Goal: Navigation & Orientation: Find specific page/section

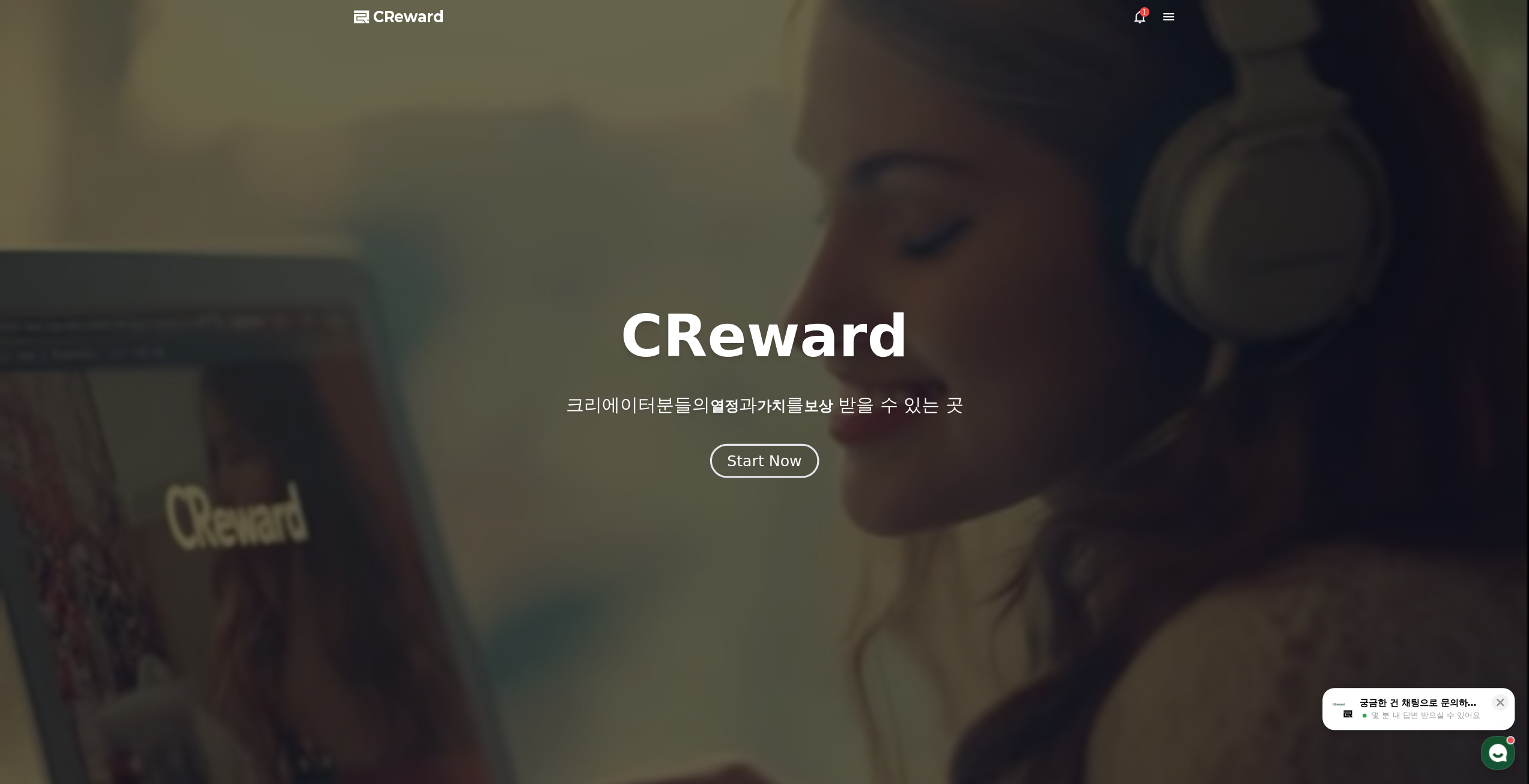
click at [760, 474] on button "Start Now" at bounding box center [764, 460] width 109 height 34
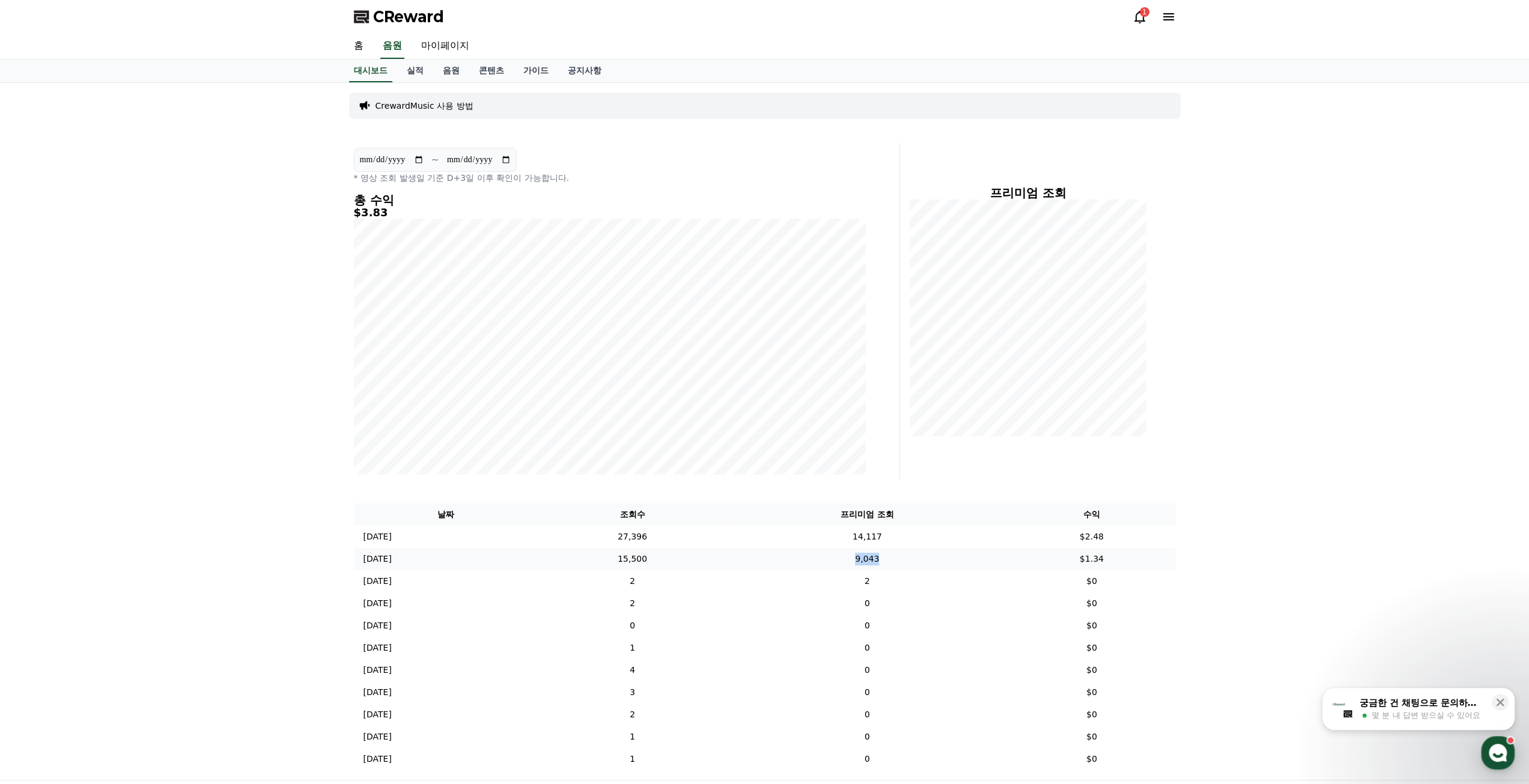
drag, startPoint x: 821, startPoint y: 559, endPoint x: 961, endPoint y: 562, distance: 140.0
click at [961, 562] on td "9,043" at bounding box center [866, 558] width 281 height 22
drag, startPoint x: 689, startPoint y: 538, endPoint x: 654, endPoint y: 542, distance: 35.2
click at [654, 542] on td "27,396" at bounding box center [633, 536] width 189 height 22
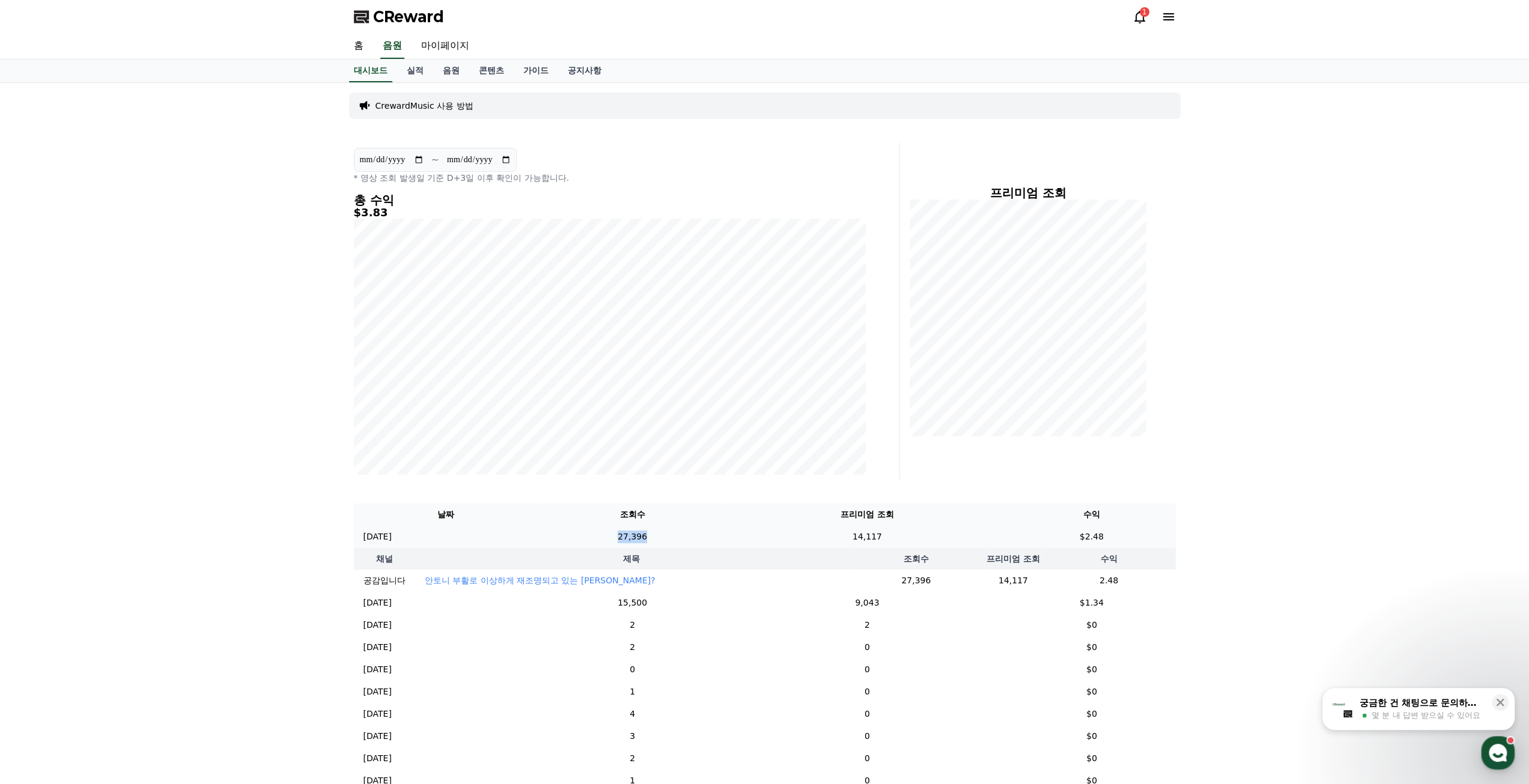
click at [621, 542] on td "27,396" at bounding box center [633, 536] width 189 height 22
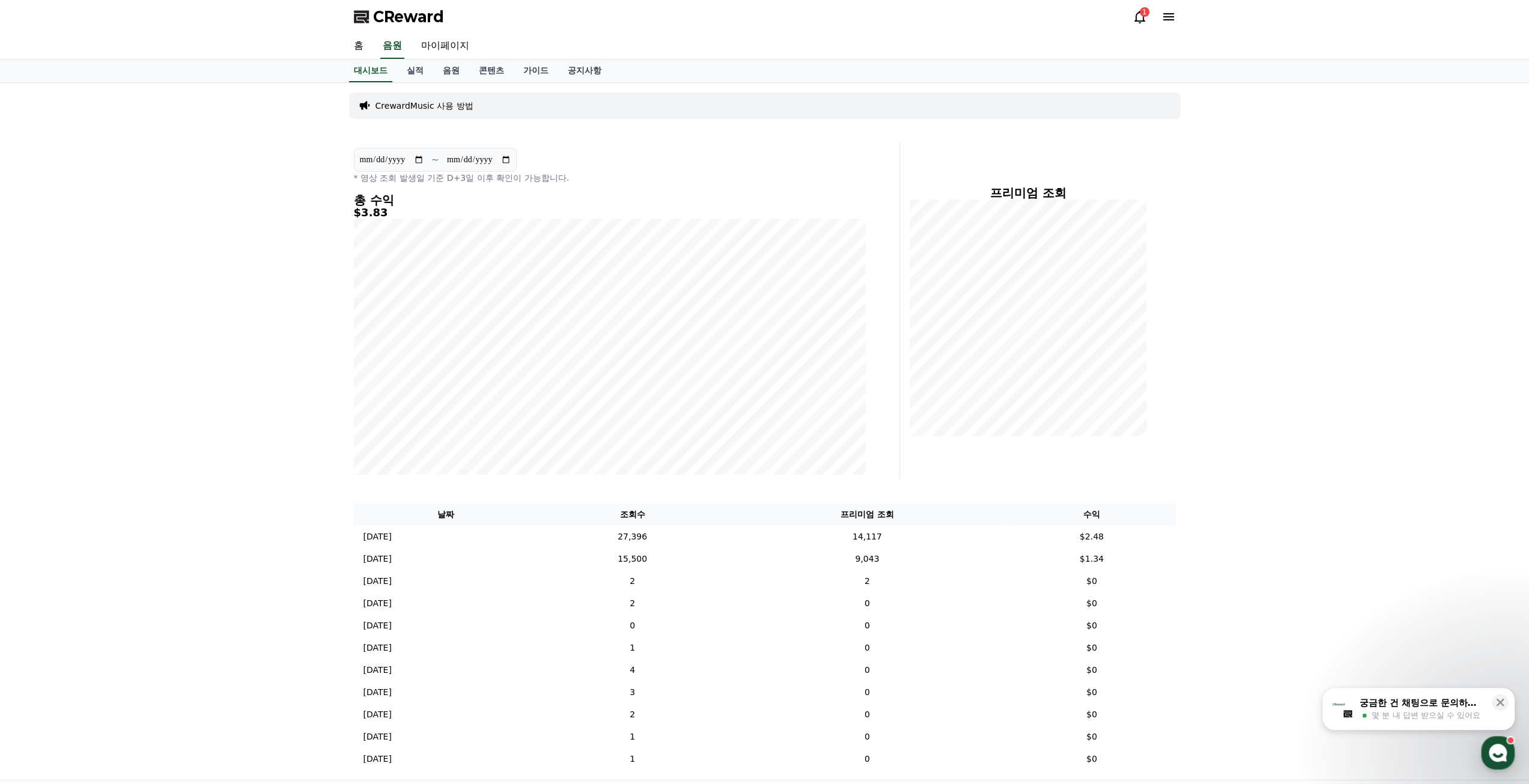
click at [1132, 14] on div "CReward 1" at bounding box center [764, 17] width 841 height 33
click at [1140, 14] on icon at bounding box center [1140, 17] width 14 height 14
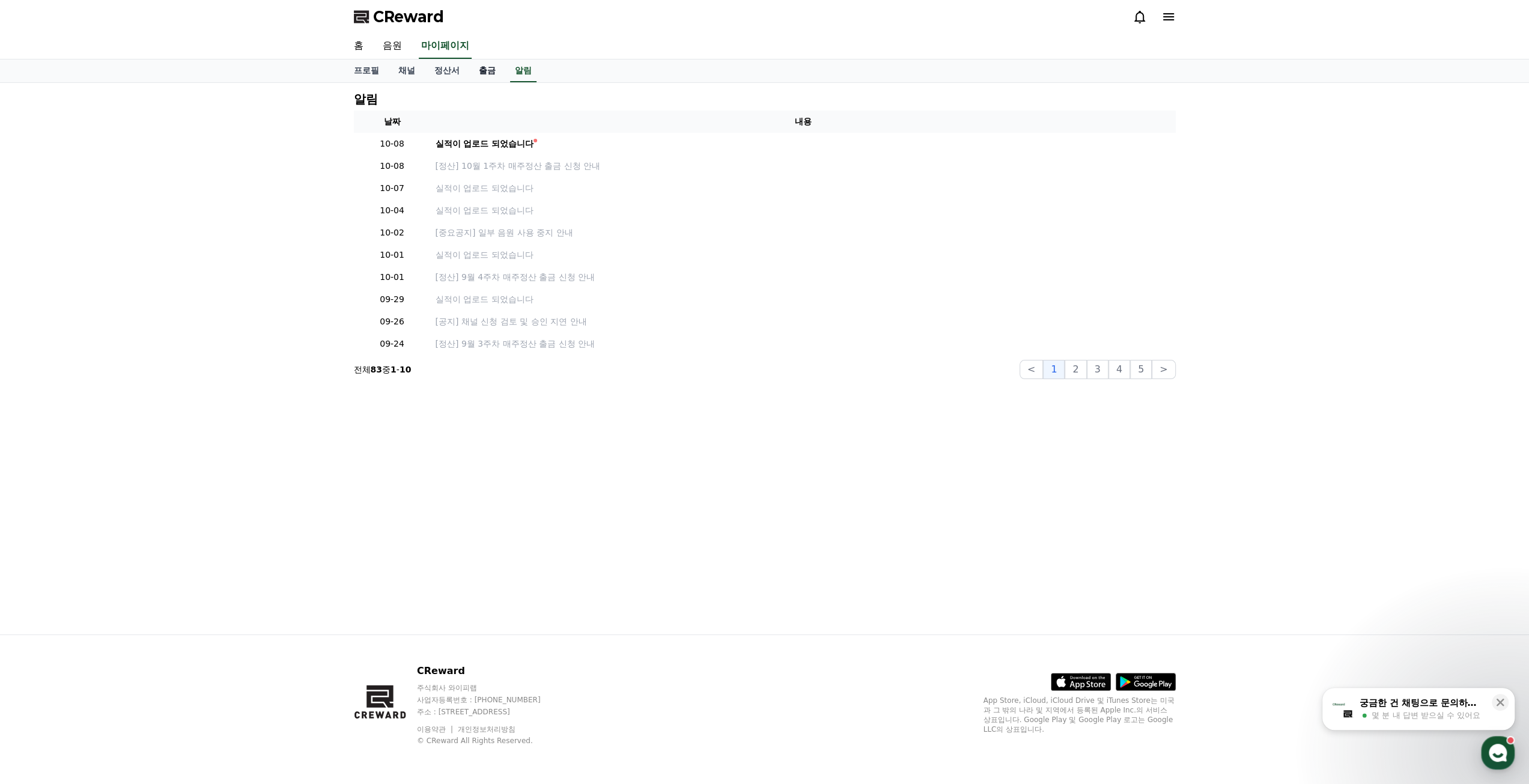
click at [494, 74] on link "출금" at bounding box center [487, 71] width 36 height 23
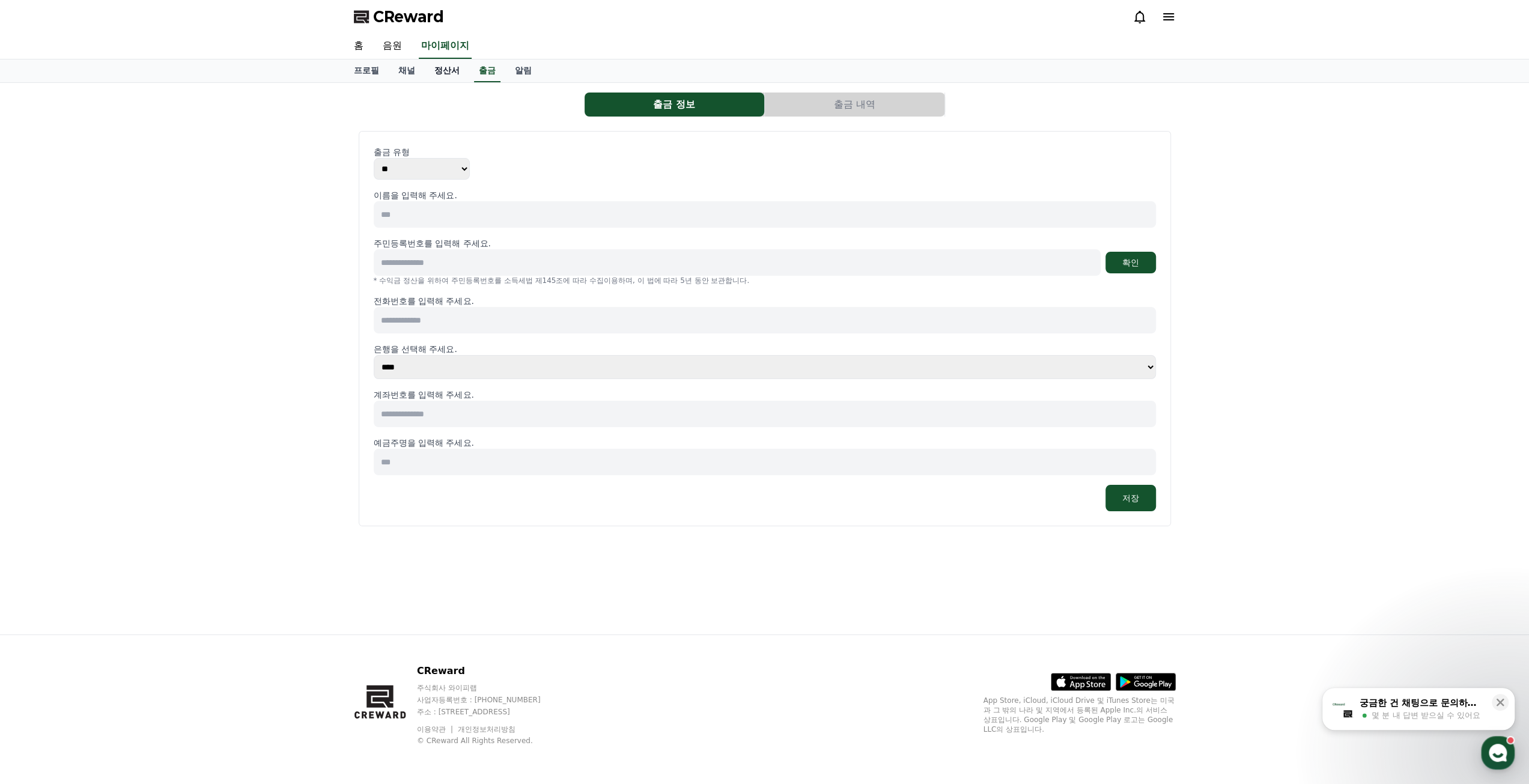
click at [462, 72] on link "정산서" at bounding box center [446, 71] width 45 height 23
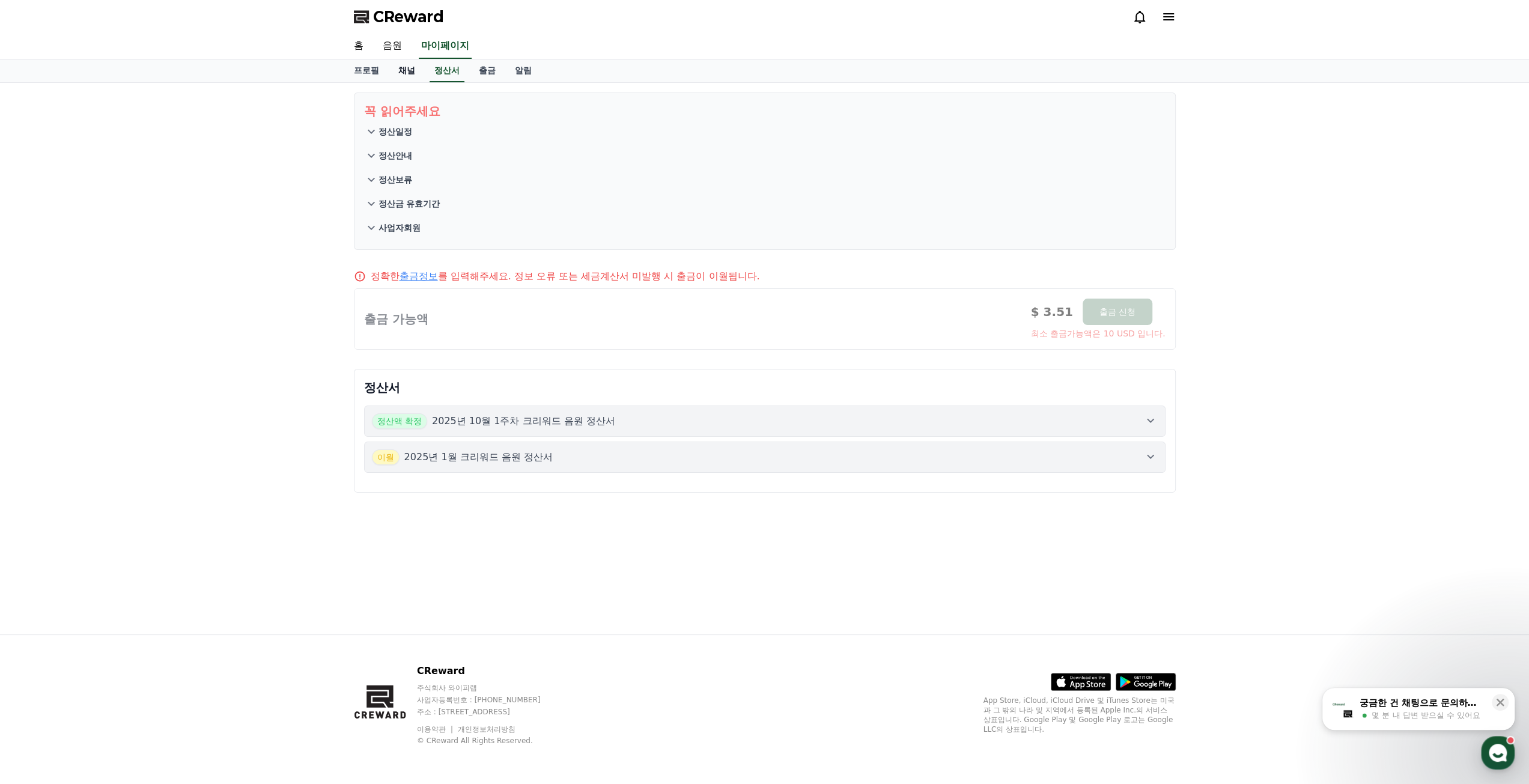
click at [416, 75] on link "채널" at bounding box center [406, 71] width 36 height 23
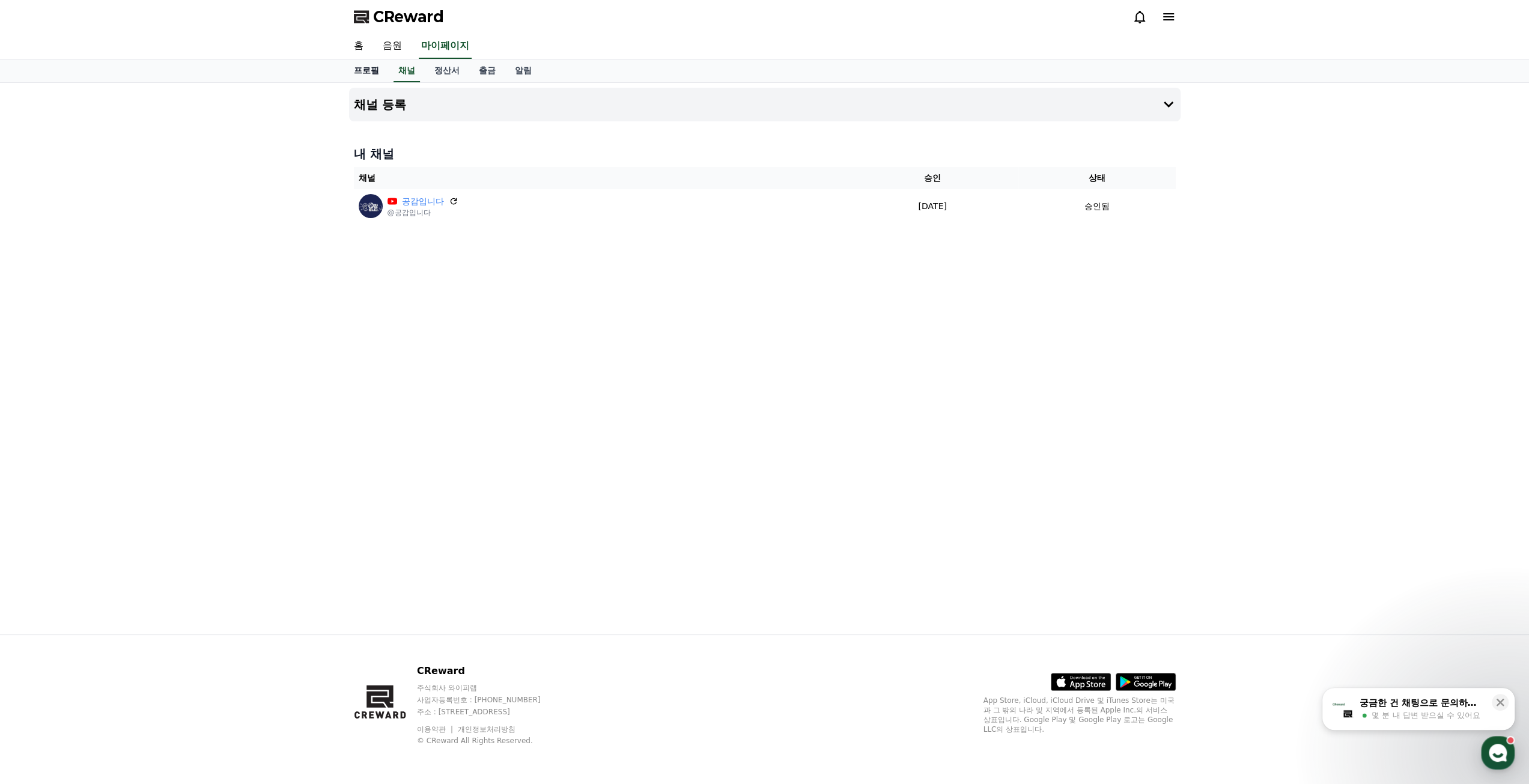
click at [375, 74] on link "프로필" at bounding box center [366, 71] width 45 height 23
select select "**********"
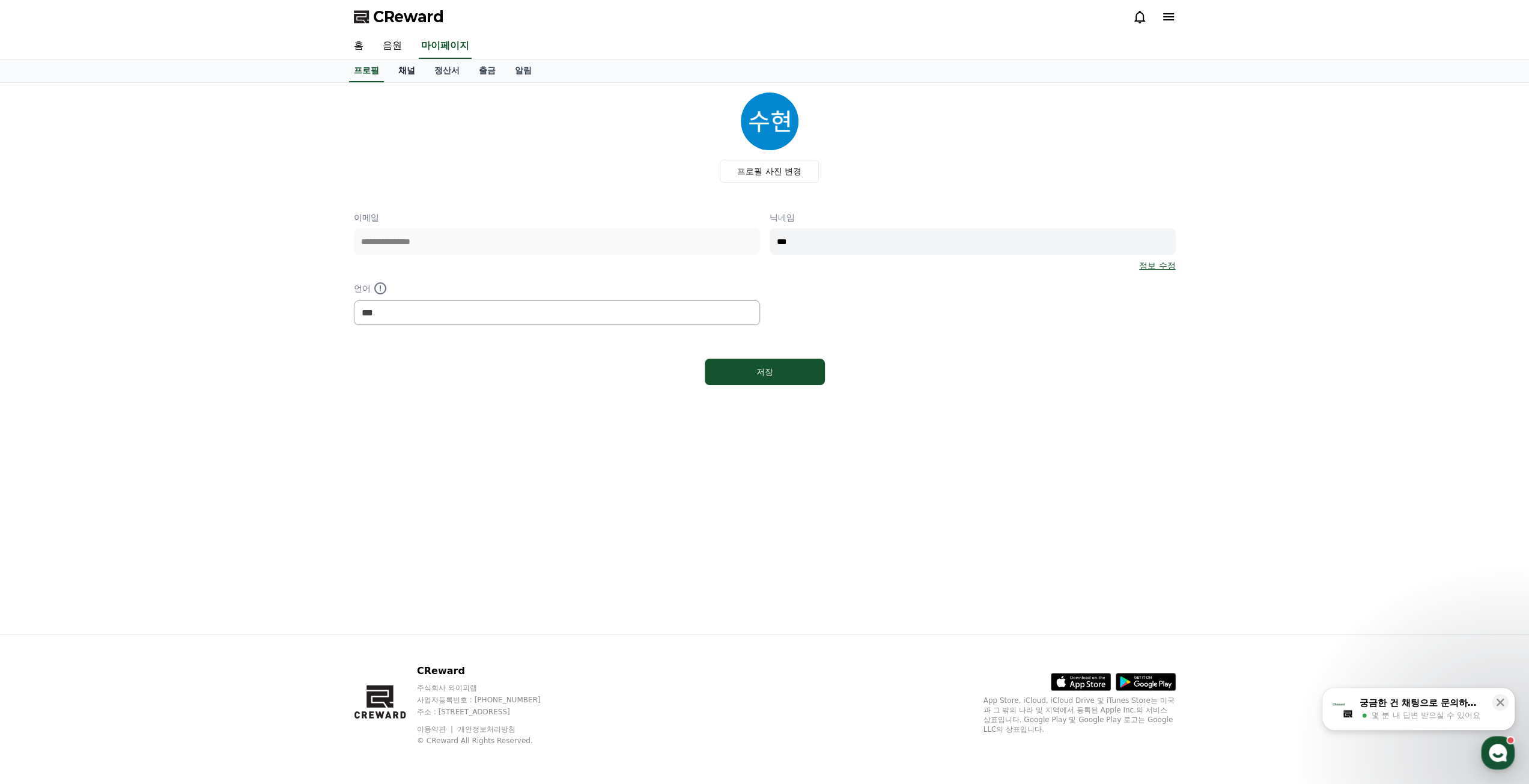
click at [403, 70] on link "채널" at bounding box center [406, 71] width 36 height 23
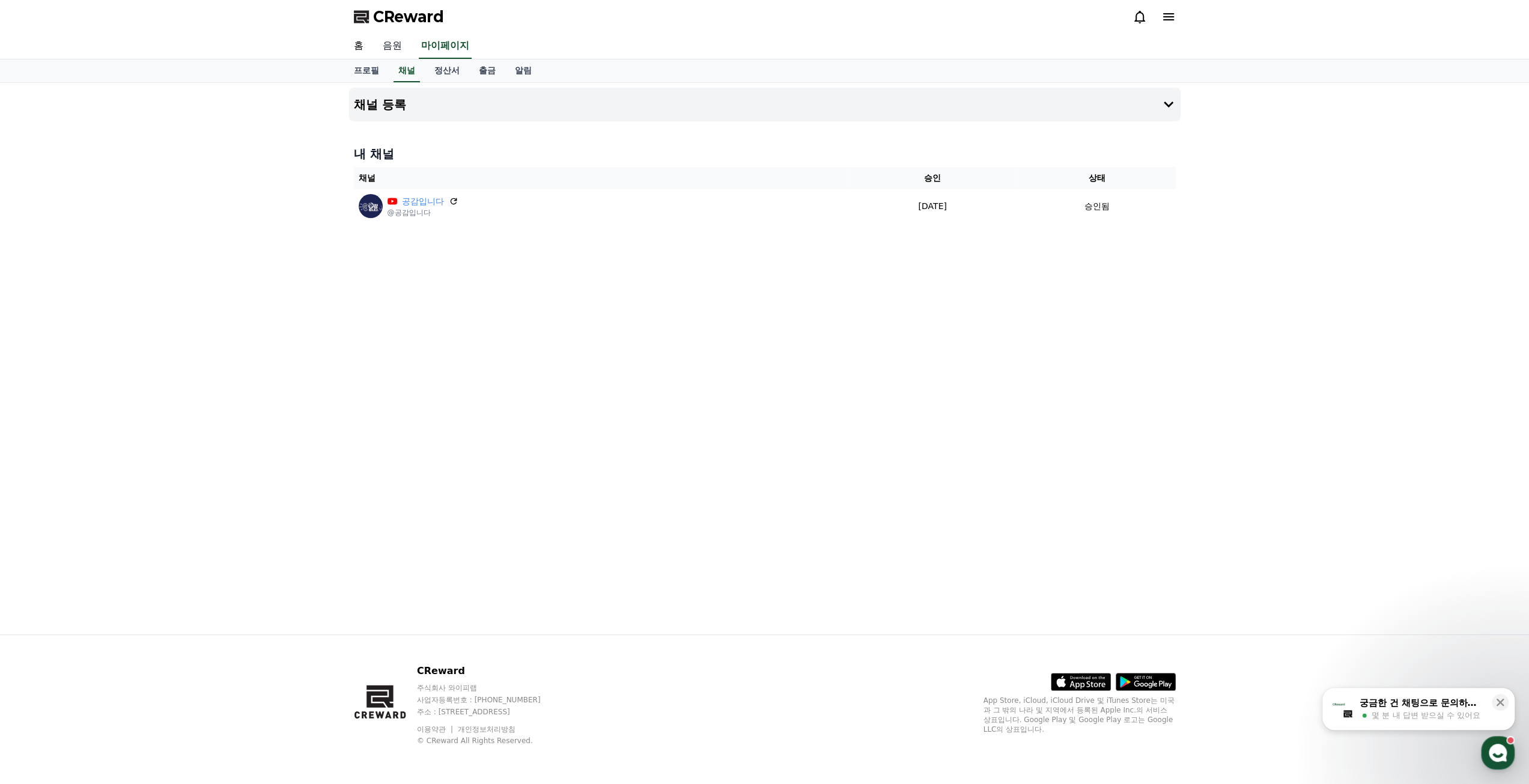
click at [397, 39] on link "음원" at bounding box center [392, 46] width 39 height 25
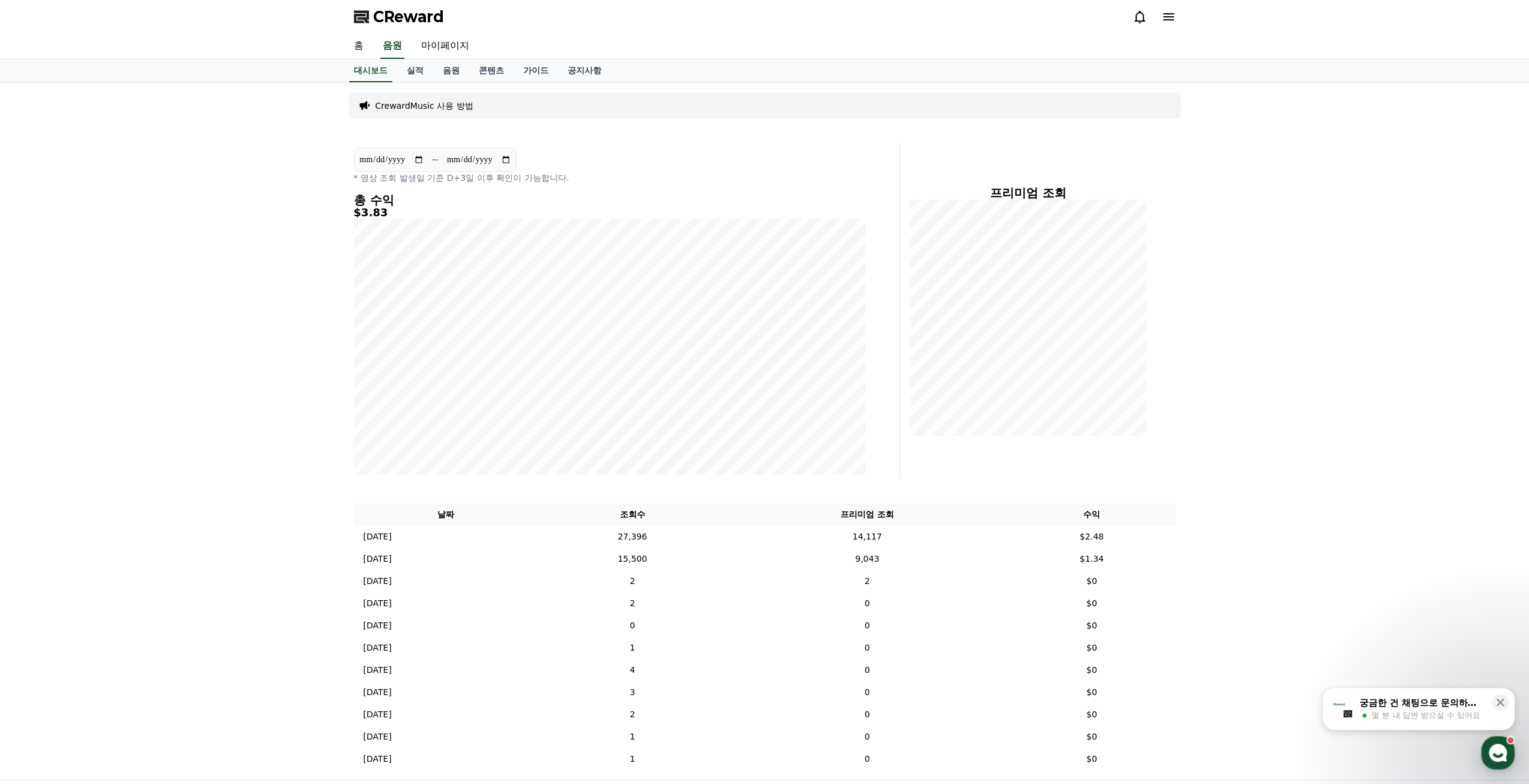
click at [371, 47] on link "홈" at bounding box center [358, 46] width 29 height 25
